Goal: Task Accomplishment & Management: Complete application form

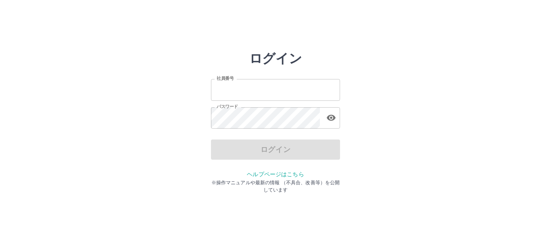
type input "*******"
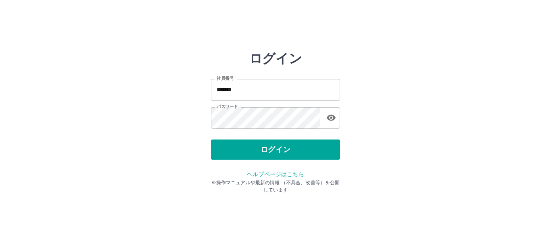
click at [273, 153] on div "ログイン" at bounding box center [275, 150] width 129 height 20
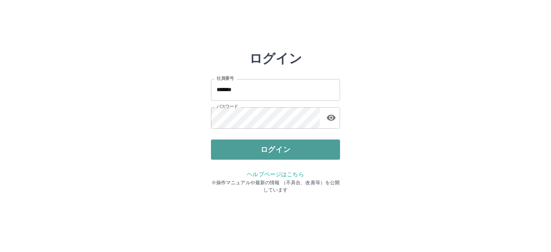
click at [273, 152] on button "ログイン" at bounding box center [275, 150] width 129 height 20
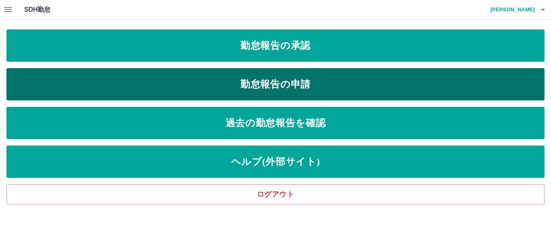
click at [294, 82] on link "勤怠報告の申請" at bounding box center [275, 84] width 538 height 32
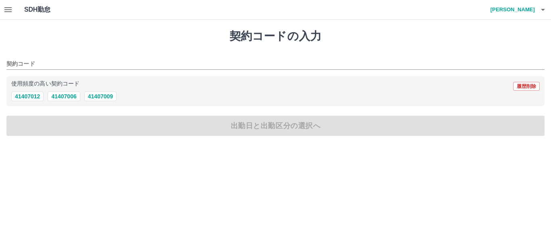
click at [6, 10] on icon "button" at bounding box center [7, 9] width 7 height 5
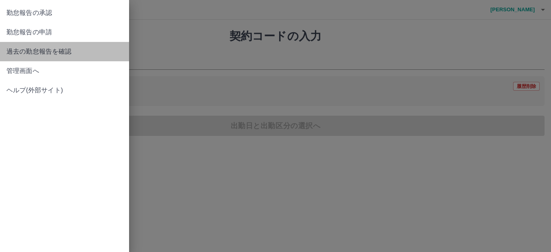
click at [52, 50] on span "過去の勤怠報告を確認" at bounding box center [64, 52] width 116 height 10
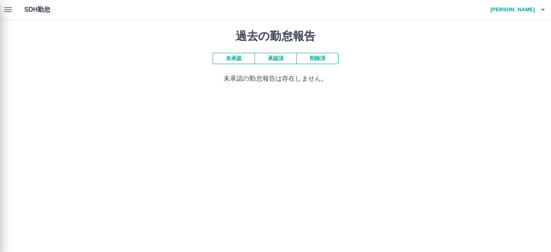
click at [280, 58] on div "勤怠報告の承認 勤怠報告の申請 過去の勤怠報告を確認 管理画面へ ヘルプ(外部サイト)" at bounding box center [275, 126] width 551 height 252
click at [236, 56] on div "勤怠報告の承認 勤怠報告の申請 過去の勤怠報告を確認 管理画面へ ヘルプ(外部サイト)" at bounding box center [275, 126] width 551 height 252
click at [275, 59] on div "勤怠報告の承認 勤怠報告の申請 過去の勤怠報告を確認 管理画面へ ヘルプ(外部サイト)" at bounding box center [275, 126] width 551 height 252
click at [273, 58] on div "勤怠報告の承認 勤怠報告の申請 過去の勤怠報告を確認 管理画面へ ヘルプ(外部サイト)" at bounding box center [275, 126] width 551 height 252
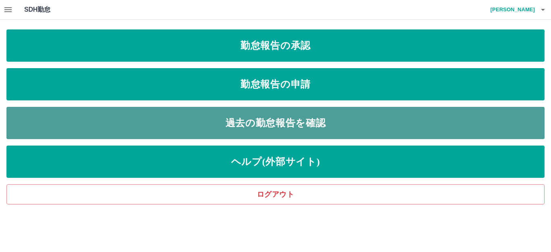
click at [264, 120] on link "過去の勤怠報告を確認" at bounding box center [275, 123] width 538 height 32
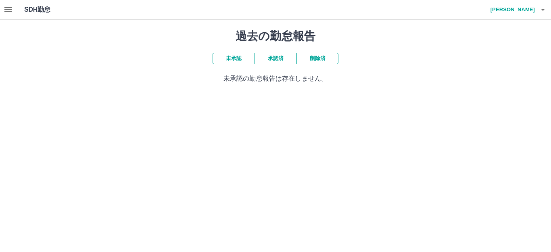
click at [227, 60] on button "未承認" at bounding box center [234, 58] width 42 height 11
click at [276, 58] on button "承認済" at bounding box center [276, 58] width 42 height 11
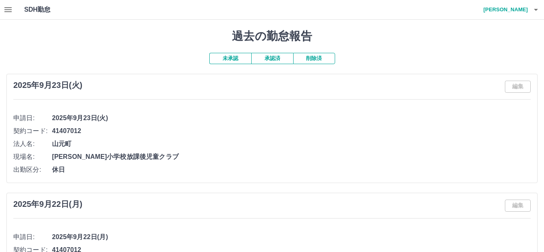
click at [6, 6] on icon "button" at bounding box center [8, 10] width 10 height 10
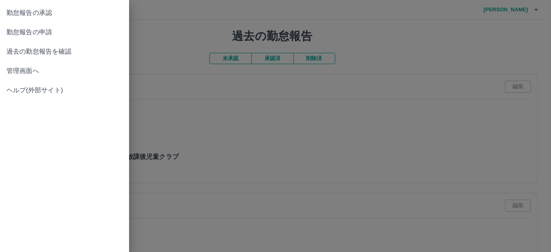
click at [50, 30] on span "勤怠報告の申請" at bounding box center [64, 32] width 116 height 10
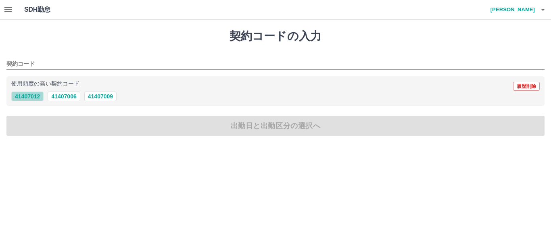
click at [31, 96] on button "41407012" at bounding box center [27, 97] width 32 height 10
type input "********"
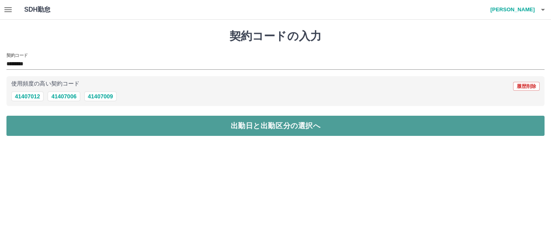
click at [73, 123] on button "出勤日と出勤区分の選択へ" at bounding box center [275, 126] width 538 height 20
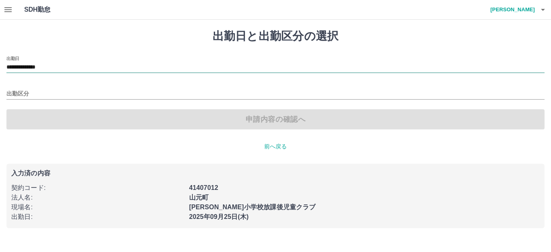
click at [61, 65] on input "**********" at bounding box center [275, 68] width 538 height 10
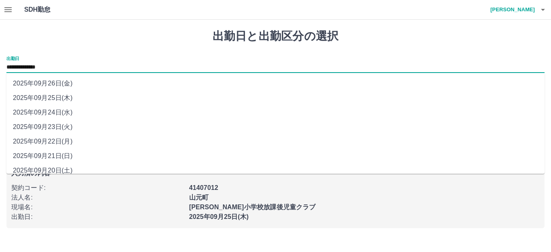
click at [55, 112] on li "2025年09月24日(水)" at bounding box center [275, 112] width 538 height 15
type input "**********"
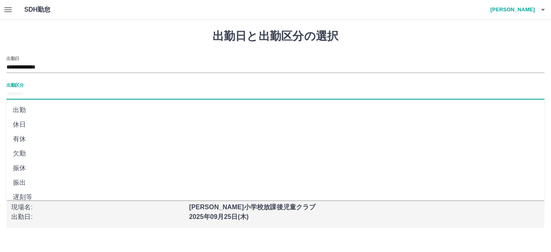
click at [36, 92] on input "出勤区分" at bounding box center [275, 94] width 538 height 10
click at [27, 113] on li "出勤" at bounding box center [275, 110] width 538 height 15
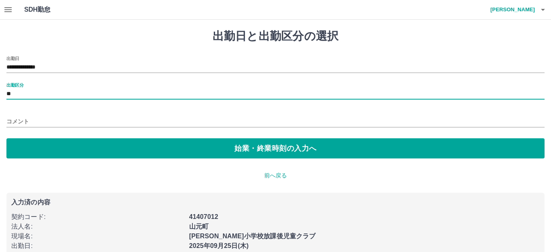
type input "**"
click at [30, 119] on input "コメント" at bounding box center [271, 122] width 531 height 12
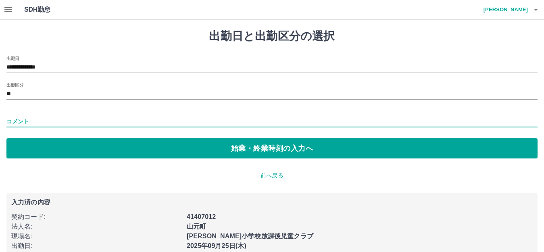
type input "**********"
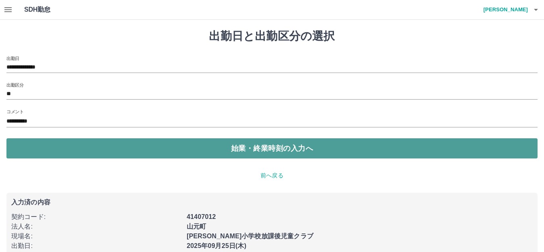
click at [282, 147] on button "始業・終業時刻の入力へ" at bounding box center [271, 148] width 531 height 20
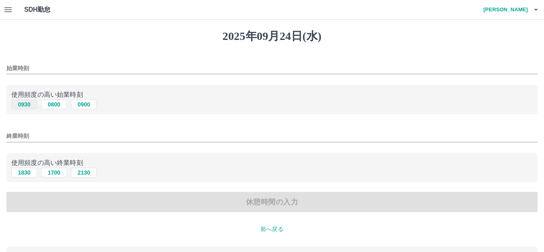
click at [27, 104] on button "0930" at bounding box center [24, 105] width 26 height 10
type input "****"
click at [21, 172] on button "1830" at bounding box center [24, 173] width 26 height 10
type input "****"
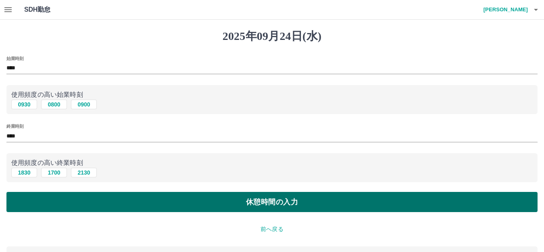
click at [251, 200] on button "休憩時間の入力" at bounding box center [271, 202] width 531 height 20
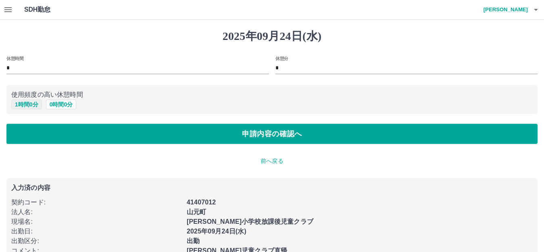
click at [24, 106] on button "1 時間 0 分" at bounding box center [26, 105] width 31 height 10
type input "*"
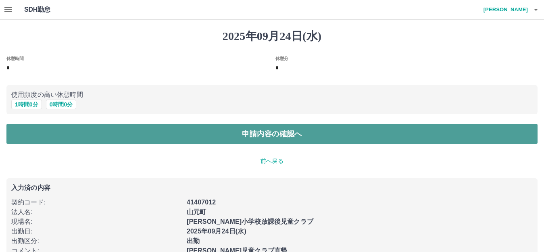
click at [255, 132] on button "申請内容の確認へ" at bounding box center [271, 134] width 531 height 20
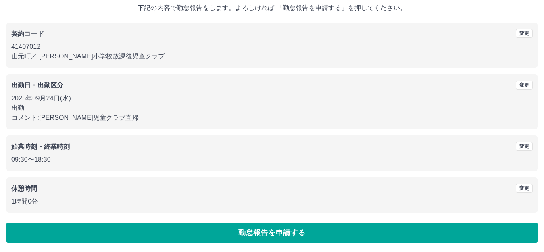
scroll to position [50, 0]
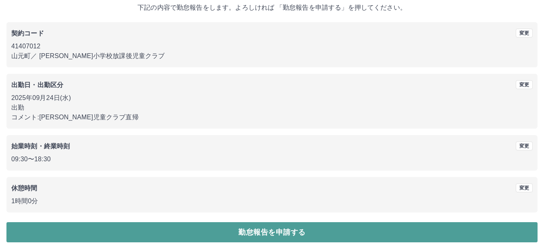
click at [286, 229] on button "勤怠報告を申請する" at bounding box center [271, 232] width 531 height 20
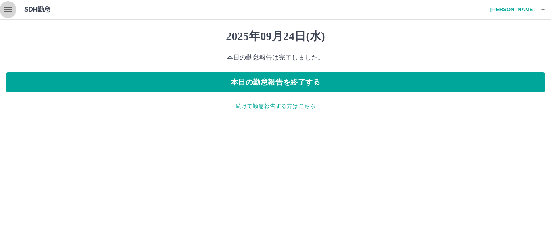
click at [10, 8] on icon "button" at bounding box center [8, 10] width 10 height 10
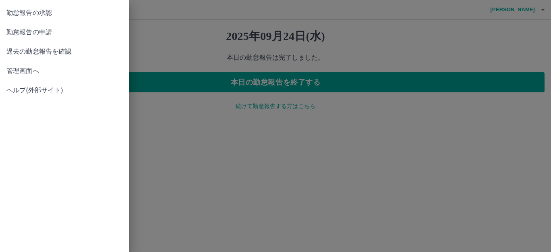
click at [29, 70] on span "管理画面へ" at bounding box center [64, 71] width 116 height 10
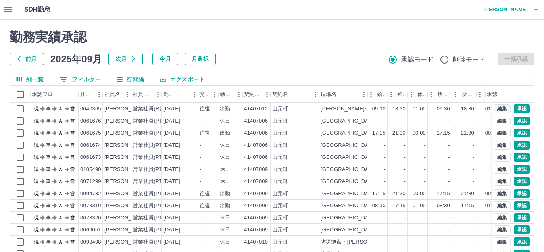
click at [494, 109] on button "編集" at bounding box center [502, 108] width 17 height 9
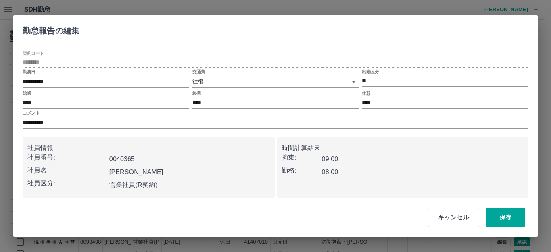
click at [352, 81] on body "SDH勤怠 [PERSON_NAME] 勤務実績承認 前月 [DATE] 次月 今月 月選択 承認モード 削除モード 一括承認 列一覧 0 フィルター 行間隔…" at bounding box center [275, 170] width 551 height 341
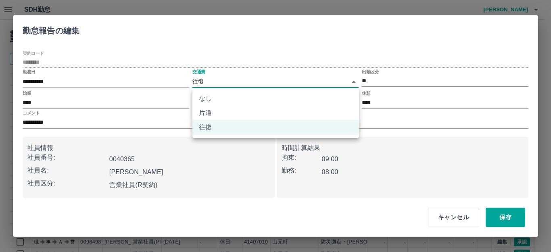
click at [218, 116] on li "片道" at bounding box center [275, 113] width 167 height 15
type input "******"
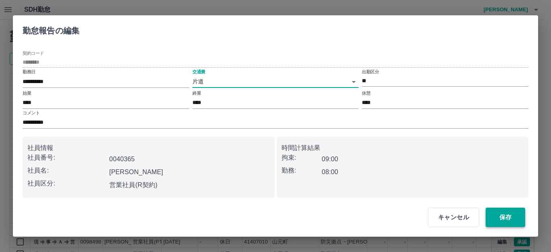
click at [510, 216] on button "保存" at bounding box center [506, 217] width 40 height 19
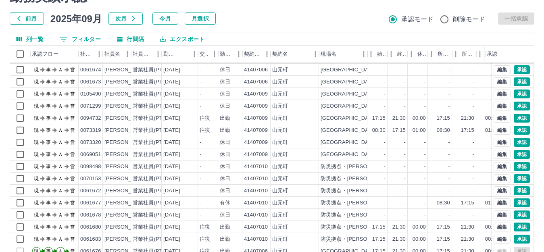
scroll to position [89, 0]
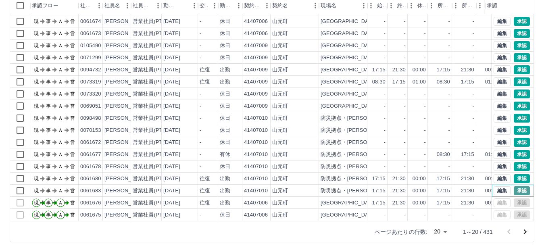
click at [516, 186] on button "承認" at bounding box center [522, 190] width 16 height 9
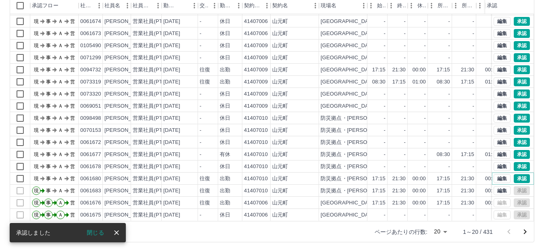
click at [516, 174] on button "承認" at bounding box center [522, 178] width 16 height 9
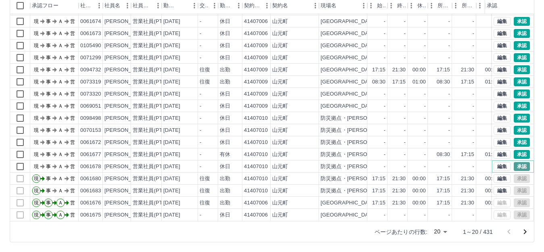
click at [515, 162] on button "承認" at bounding box center [522, 166] width 16 height 9
click at [515, 150] on button "承認" at bounding box center [522, 154] width 16 height 9
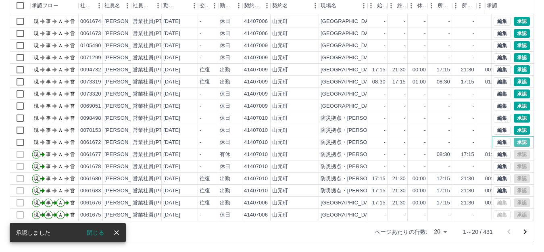
click at [516, 138] on button "承認" at bounding box center [522, 142] width 16 height 9
click at [516, 138] on div "編集 承認" at bounding box center [512, 142] width 36 height 9
click at [517, 126] on button "承認" at bounding box center [522, 130] width 16 height 9
click at [515, 114] on button "承認" at bounding box center [522, 118] width 16 height 9
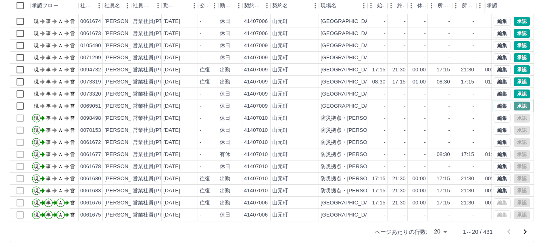
click at [517, 102] on button "承認" at bounding box center [522, 106] width 16 height 9
click at [517, 90] on button "承認" at bounding box center [522, 94] width 16 height 9
click at [516, 77] on button "承認" at bounding box center [522, 81] width 16 height 9
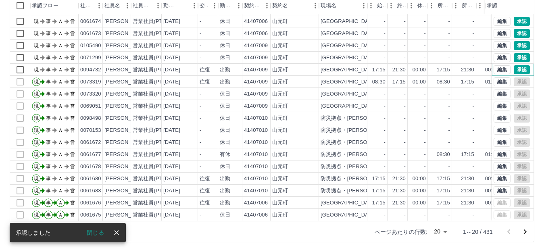
click at [514, 65] on button "承認" at bounding box center [522, 69] width 16 height 9
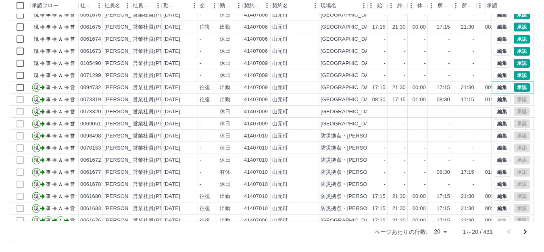
scroll to position [0, 0]
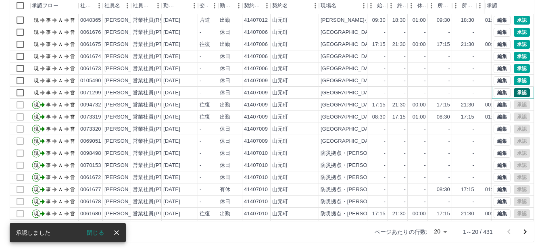
click at [518, 93] on button "承認" at bounding box center [522, 92] width 16 height 9
click at [514, 82] on button "承認" at bounding box center [522, 80] width 16 height 9
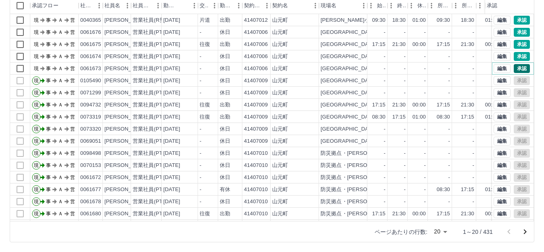
click at [515, 68] on button "承認" at bounding box center [522, 68] width 16 height 9
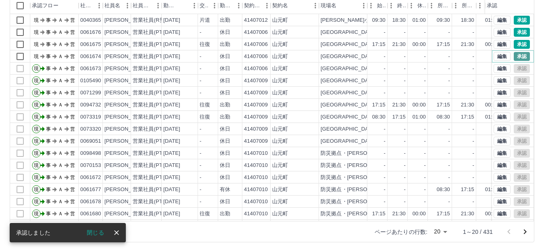
click at [517, 56] on button "承認" at bounding box center [522, 56] width 16 height 9
click at [515, 44] on button "承認" at bounding box center [522, 44] width 16 height 9
click at [515, 31] on button "承認" at bounding box center [522, 32] width 16 height 9
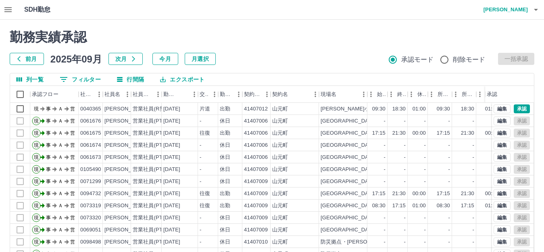
click at [535, 6] on icon "button" at bounding box center [536, 10] width 10 height 10
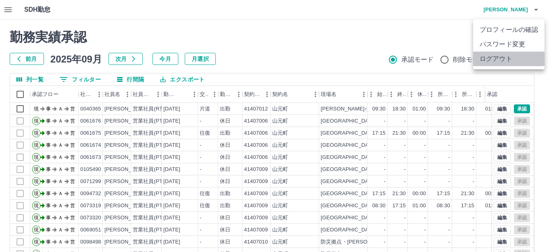
click at [494, 58] on li "ログアウト" at bounding box center [508, 59] width 71 height 15
